Goal: Information Seeking & Learning: Learn about a topic

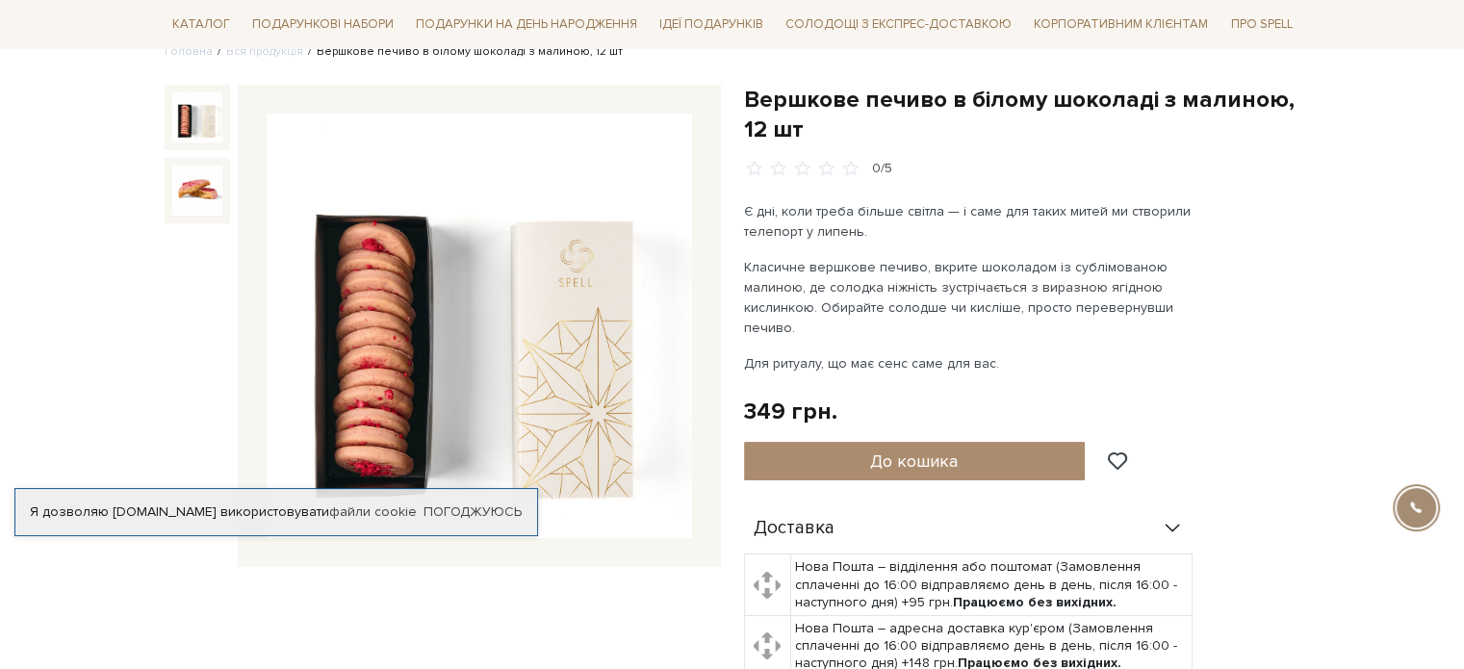
scroll to position [193, 0]
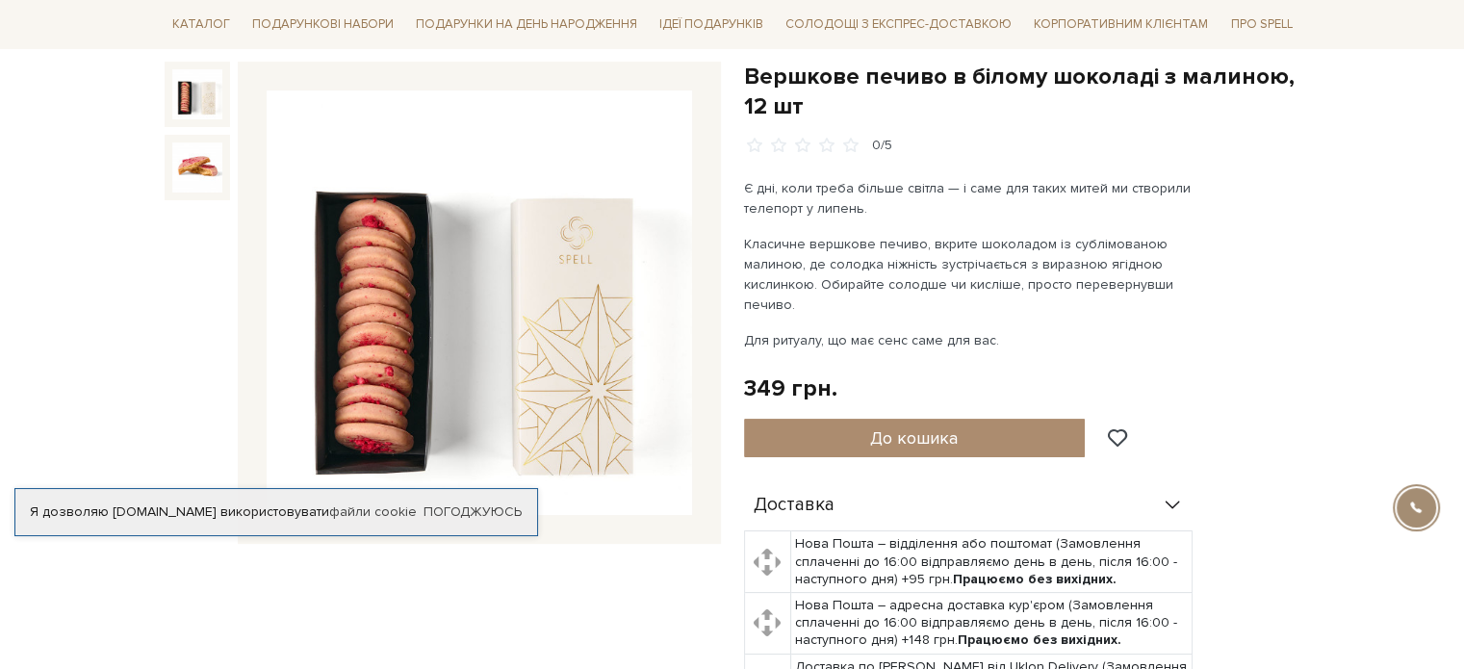
click at [383, 312] on img at bounding box center [480, 303] width 426 height 426
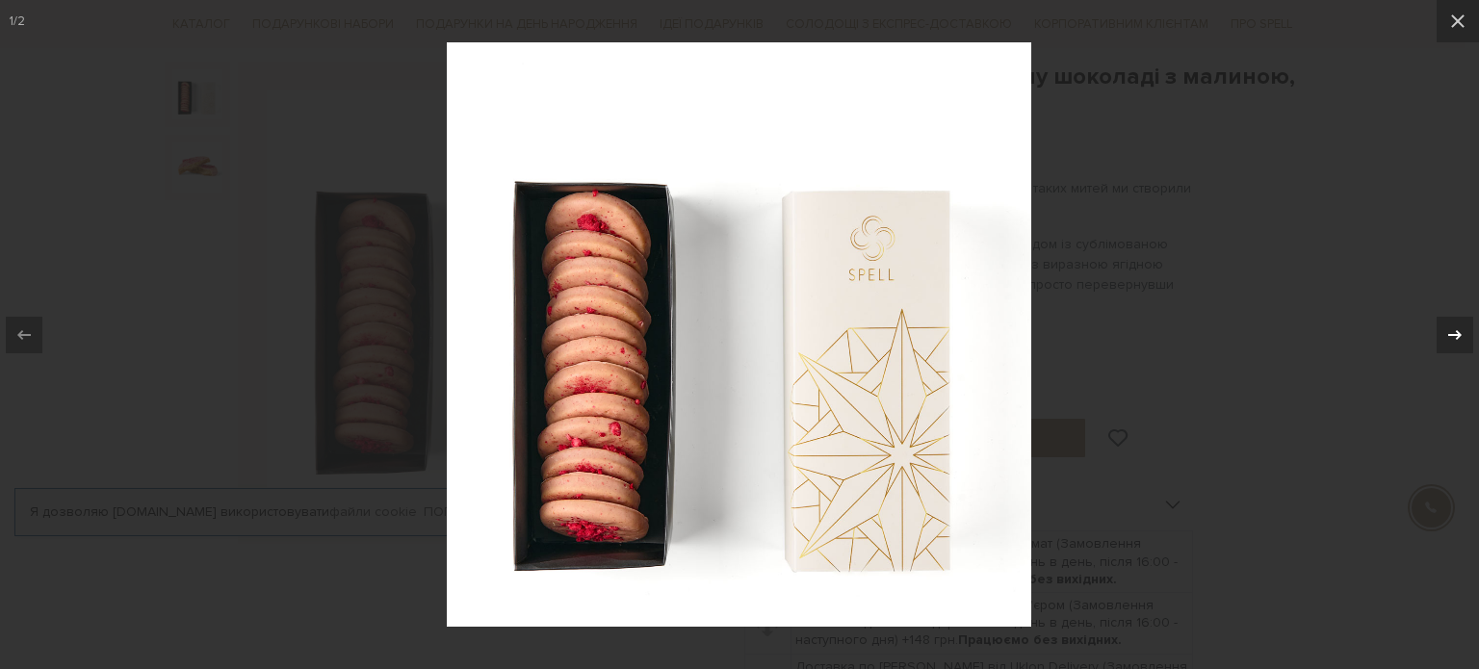
click at [1444, 329] on icon at bounding box center [1454, 334] width 23 height 23
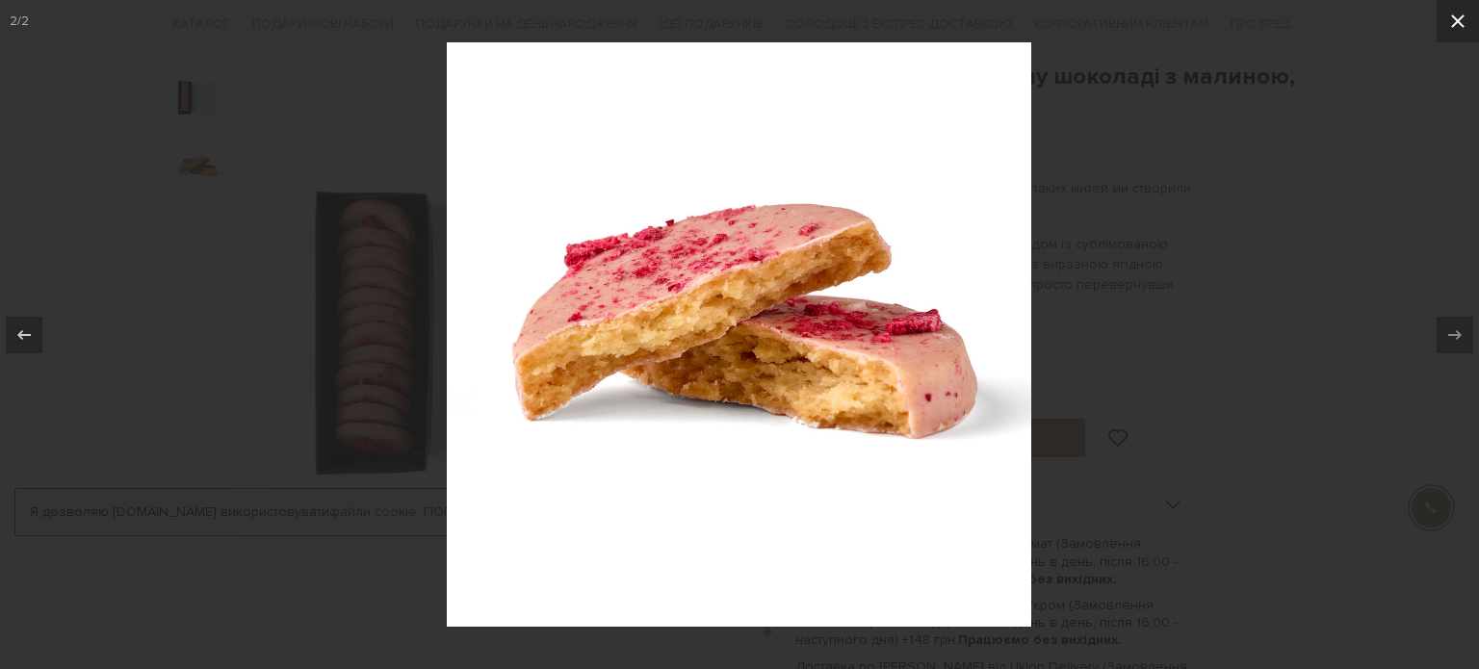
click at [1459, 20] on icon at bounding box center [1457, 20] width 13 height 13
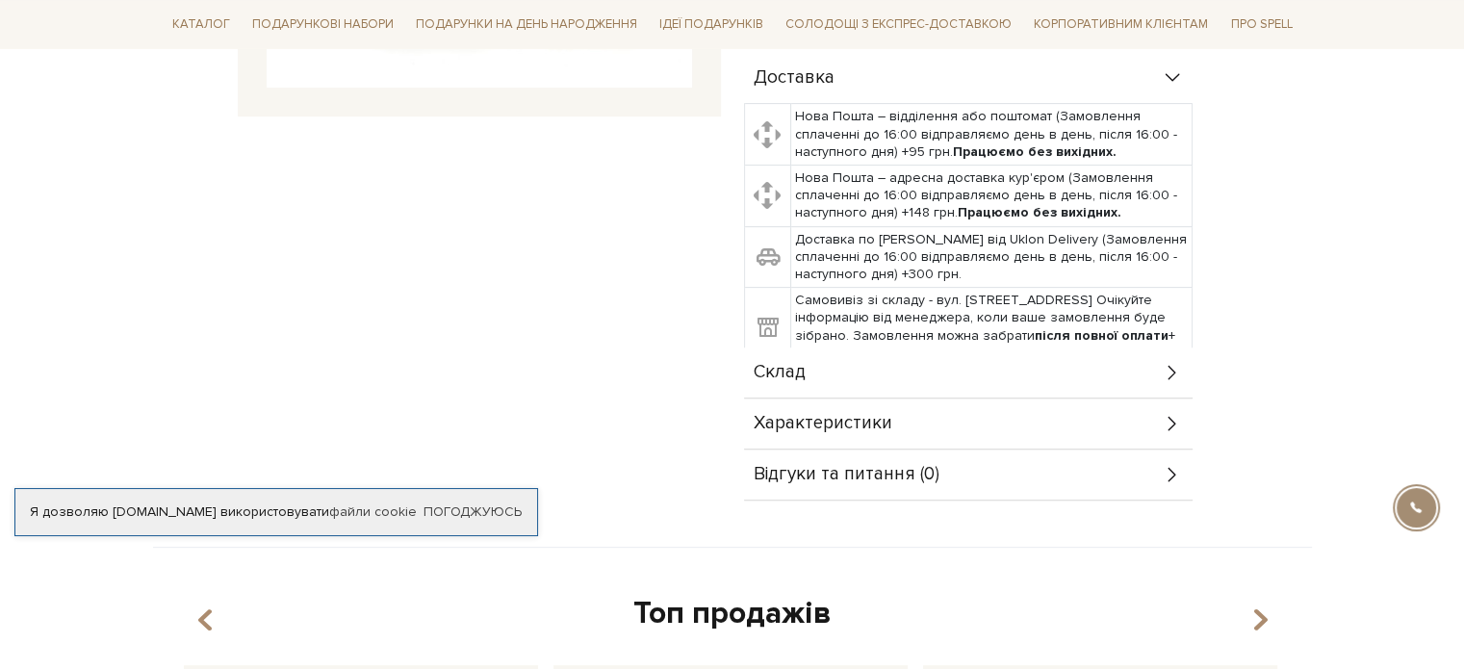
scroll to position [674, 0]
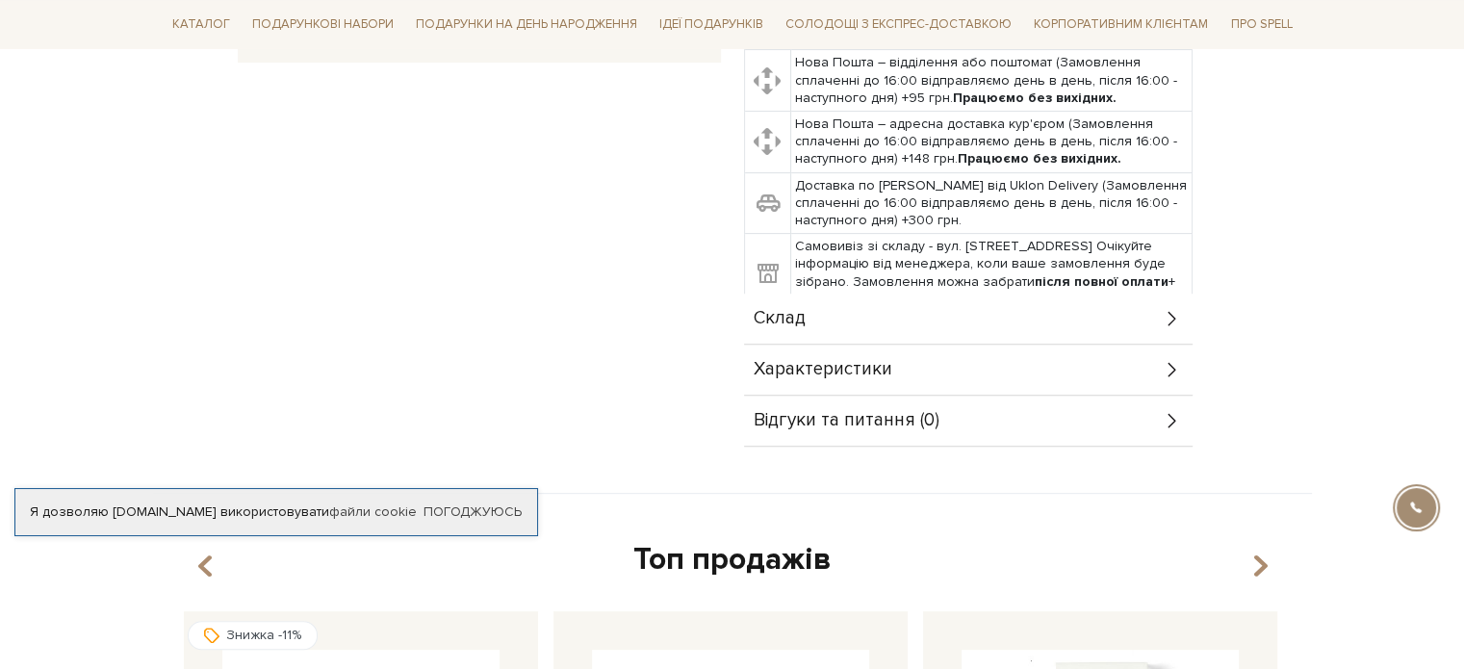
click at [1007, 343] on div "Склад" at bounding box center [968, 319] width 449 height 50
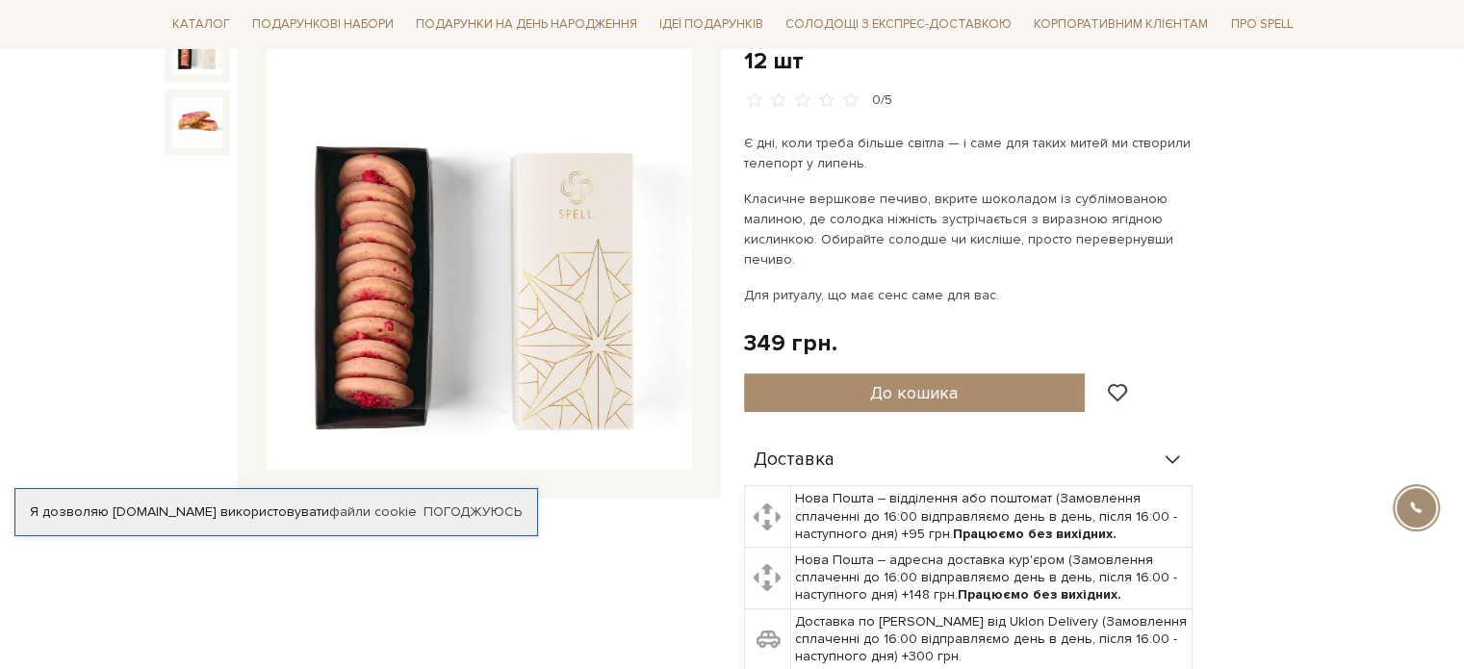
scroll to position [193, 0]
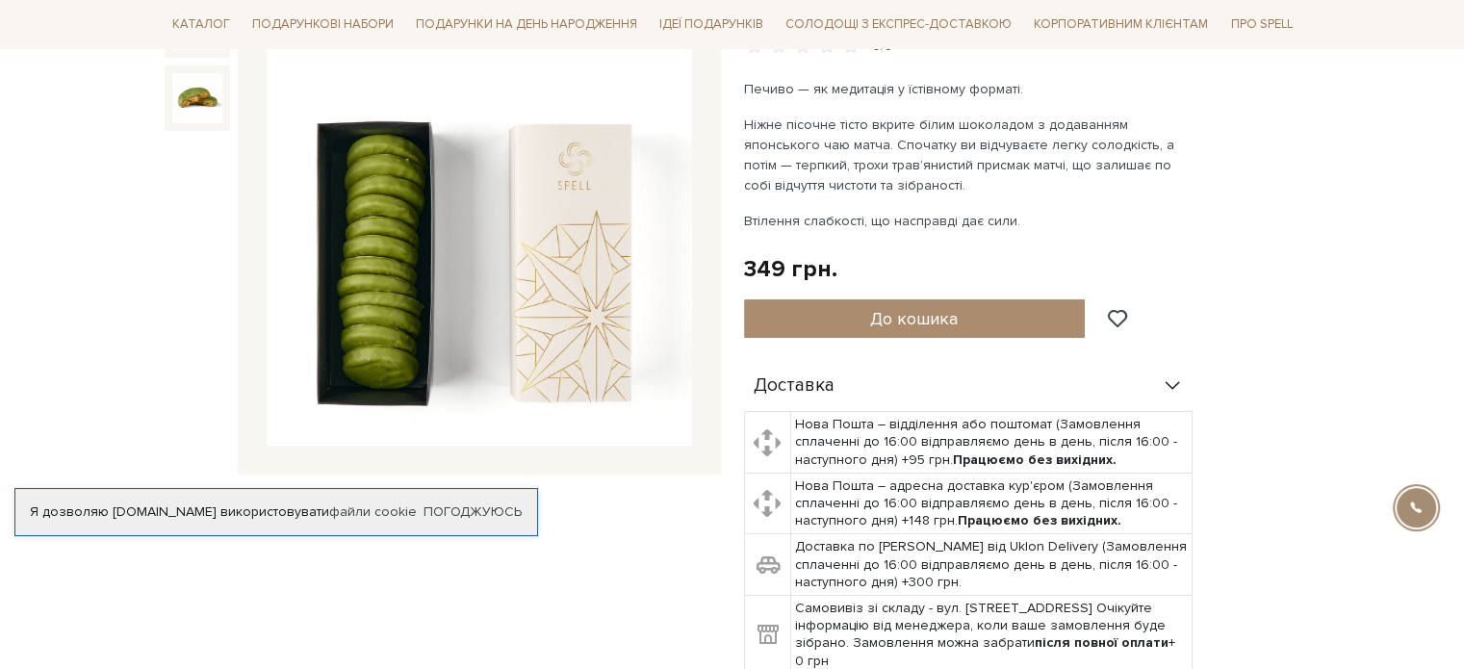
scroll to position [289, 0]
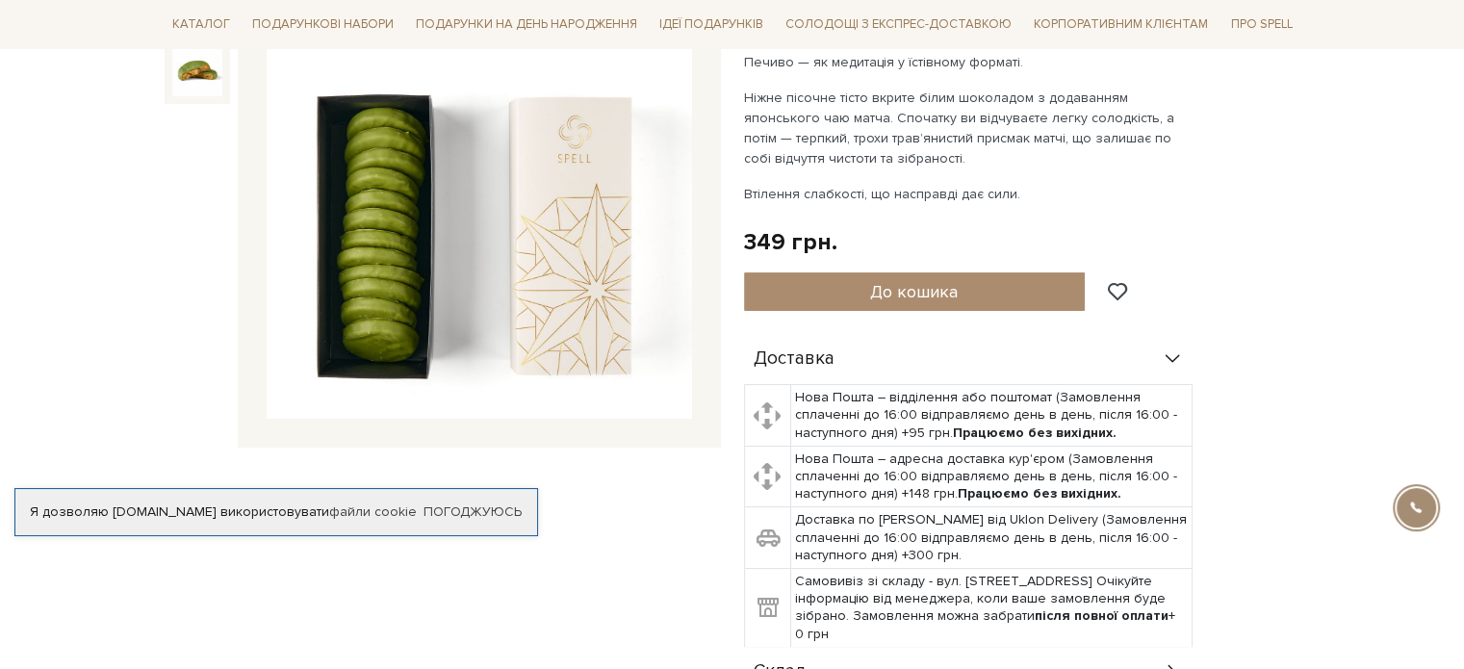
click at [495, 257] on img at bounding box center [480, 207] width 426 height 426
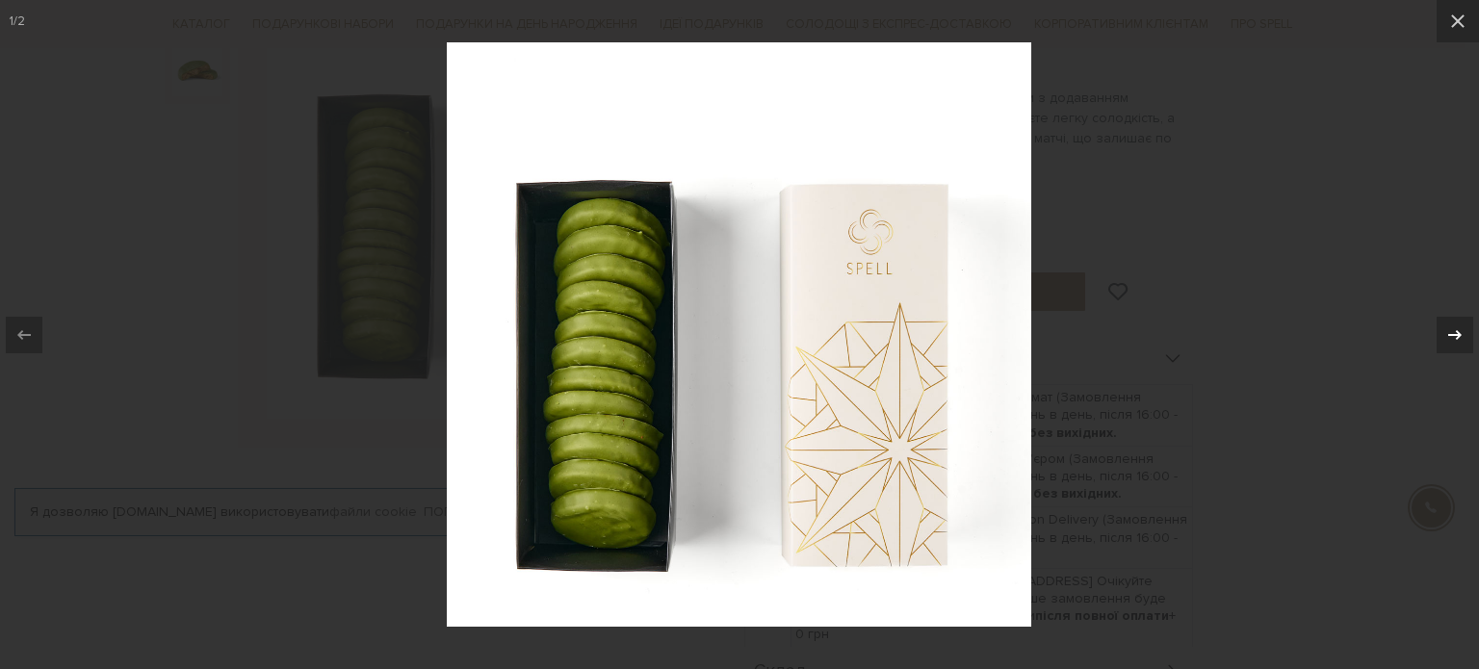
click at [1454, 326] on icon at bounding box center [1454, 334] width 23 height 23
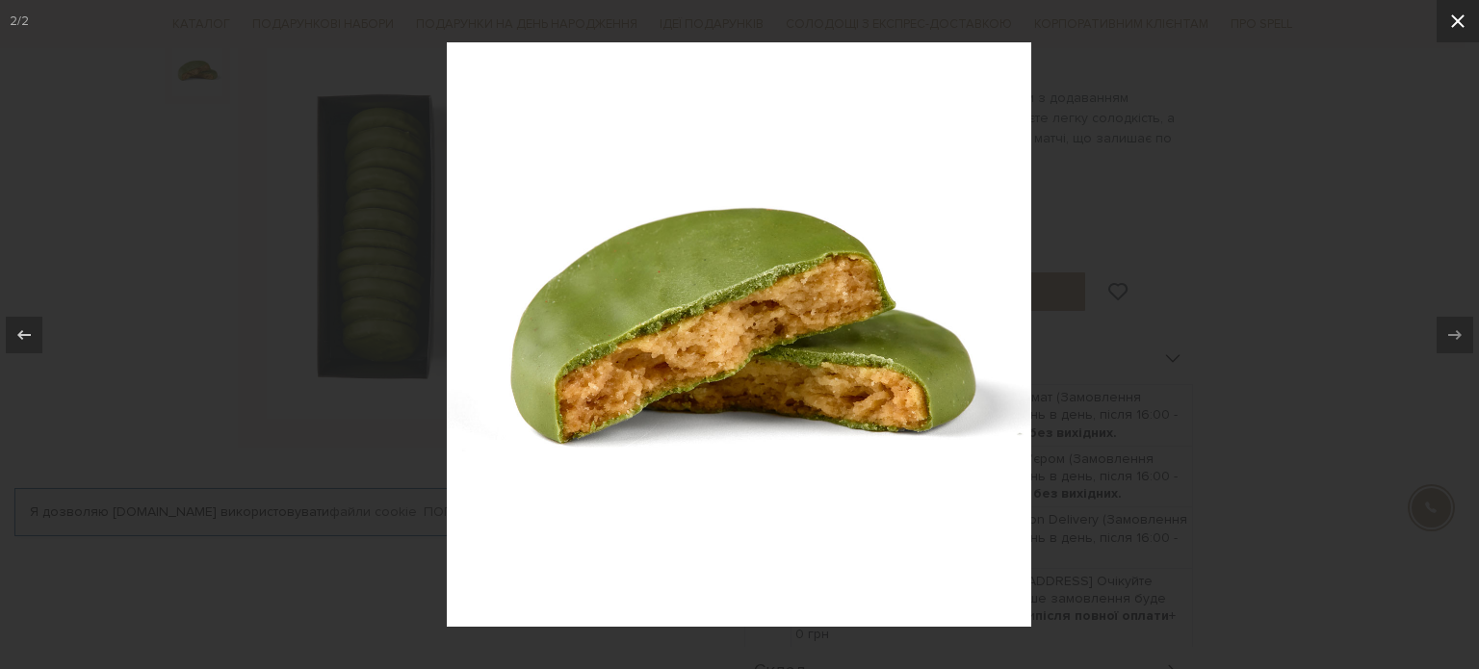
click at [1454, 22] on icon at bounding box center [1457, 21] width 23 height 23
